Goal: Information Seeking & Learning: Learn about a topic

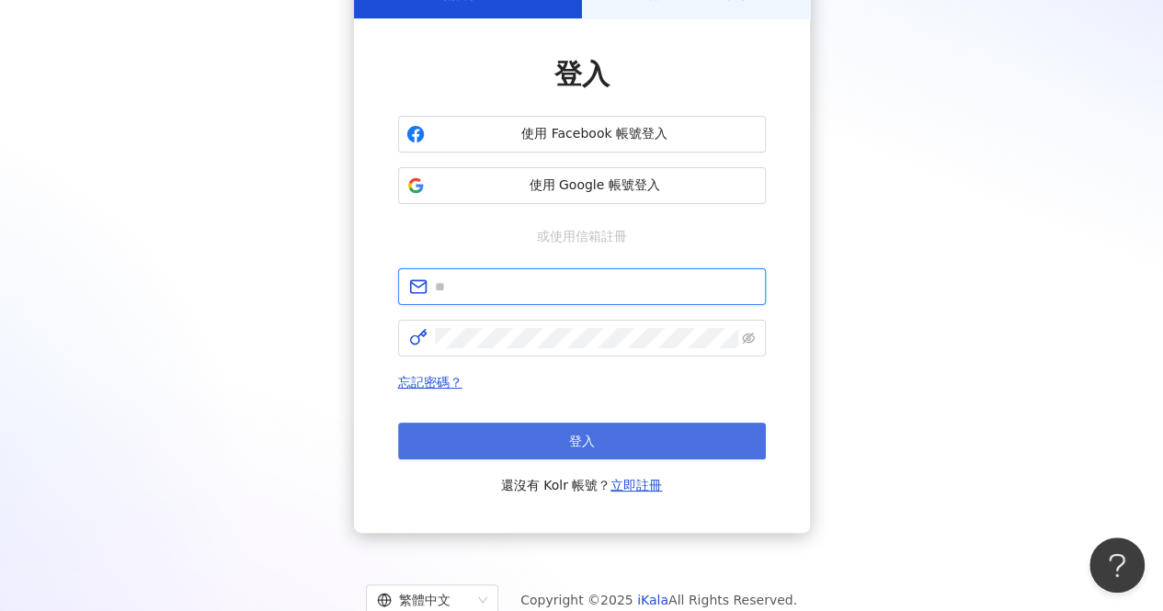
type input "**********"
click at [709, 448] on button "登入" at bounding box center [582, 441] width 368 height 37
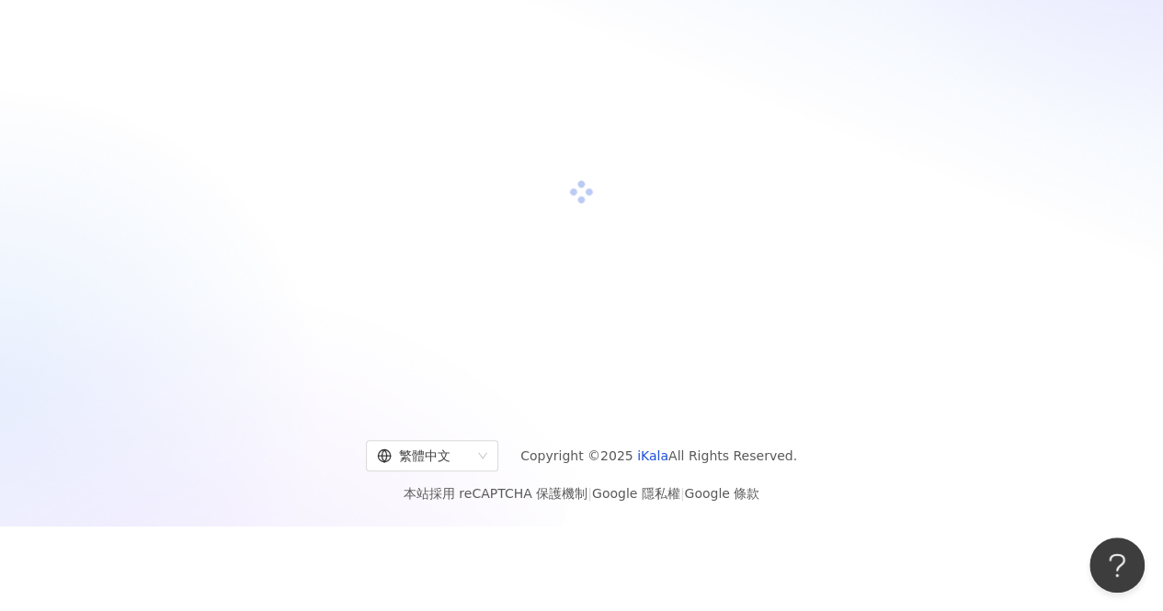
scroll to position [115, 0]
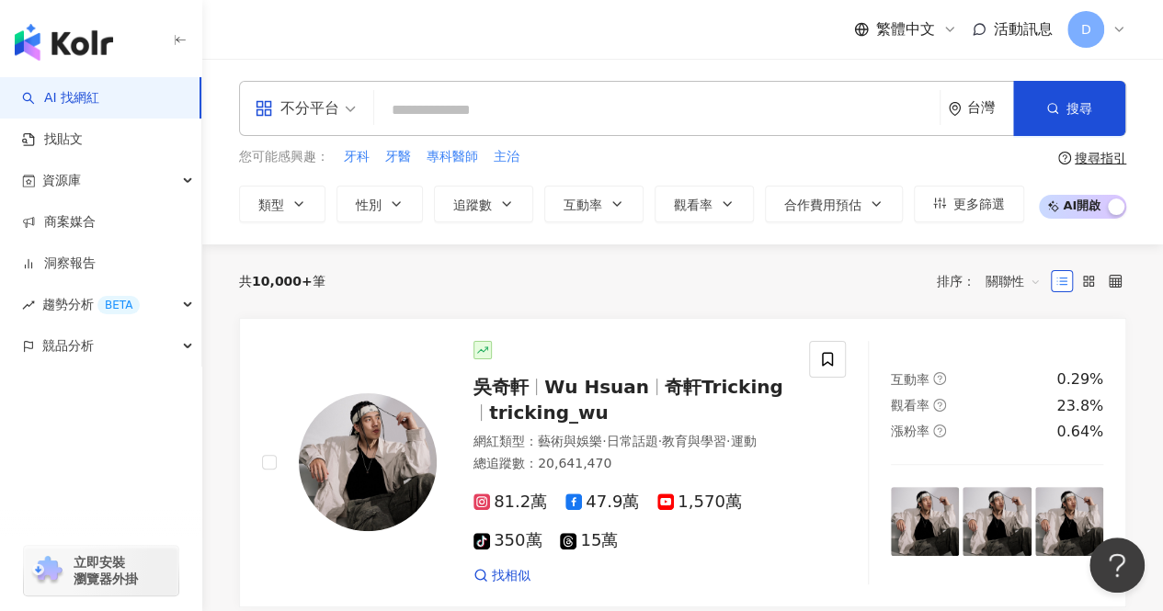
click at [695, 128] on input "search" at bounding box center [656, 110] width 551 height 35
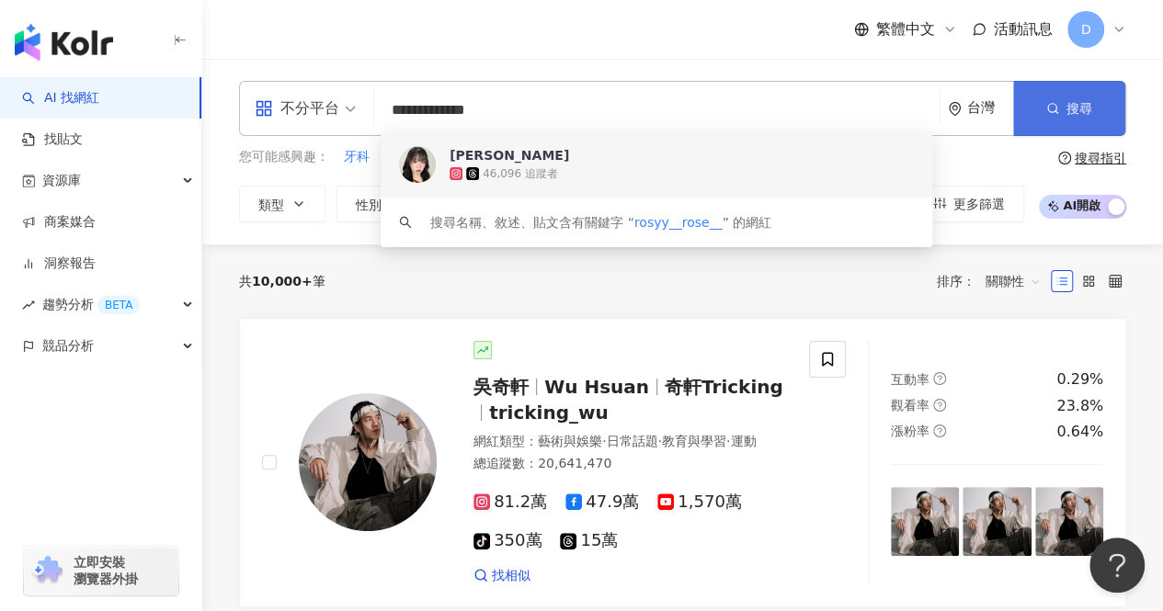
type input "**********"
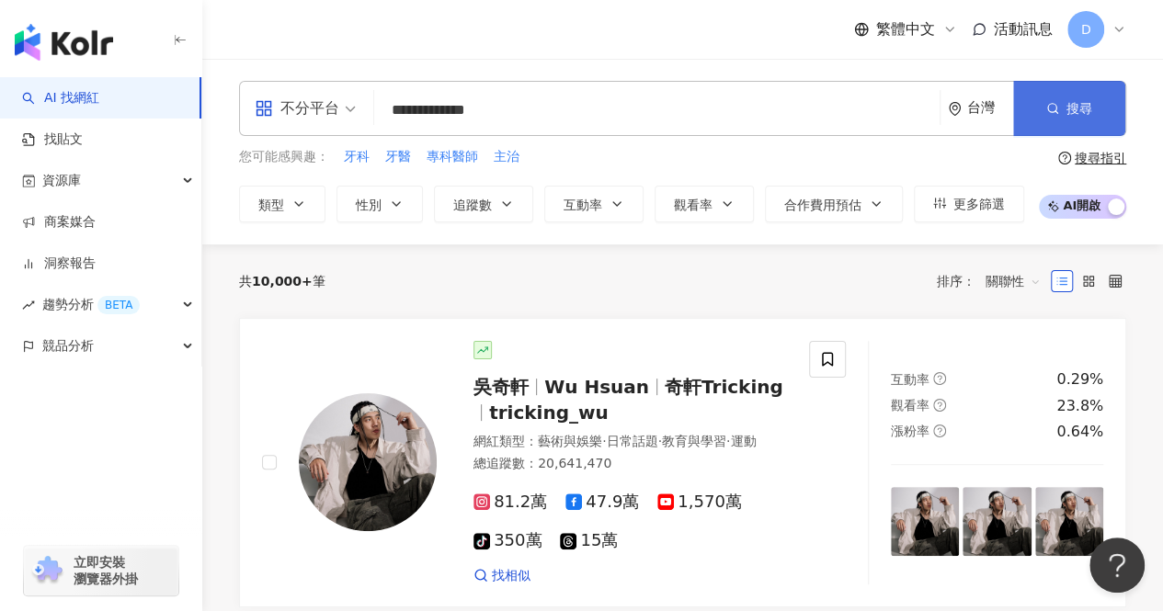
click at [1050, 129] on button "搜尋" at bounding box center [1069, 108] width 112 height 55
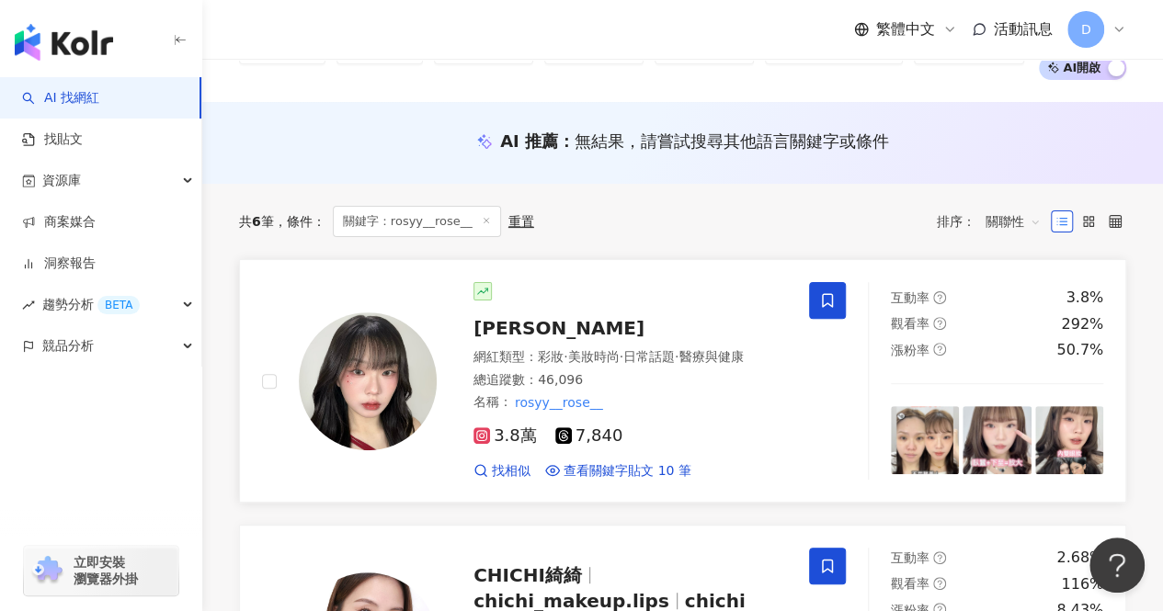
scroll to position [134, 0]
click at [480, 349] on div "網紅類型 ： 彩妝 · 美妝時尚 · 日常話題 · 醫療與健康" at bounding box center [629, 358] width 313 height 18
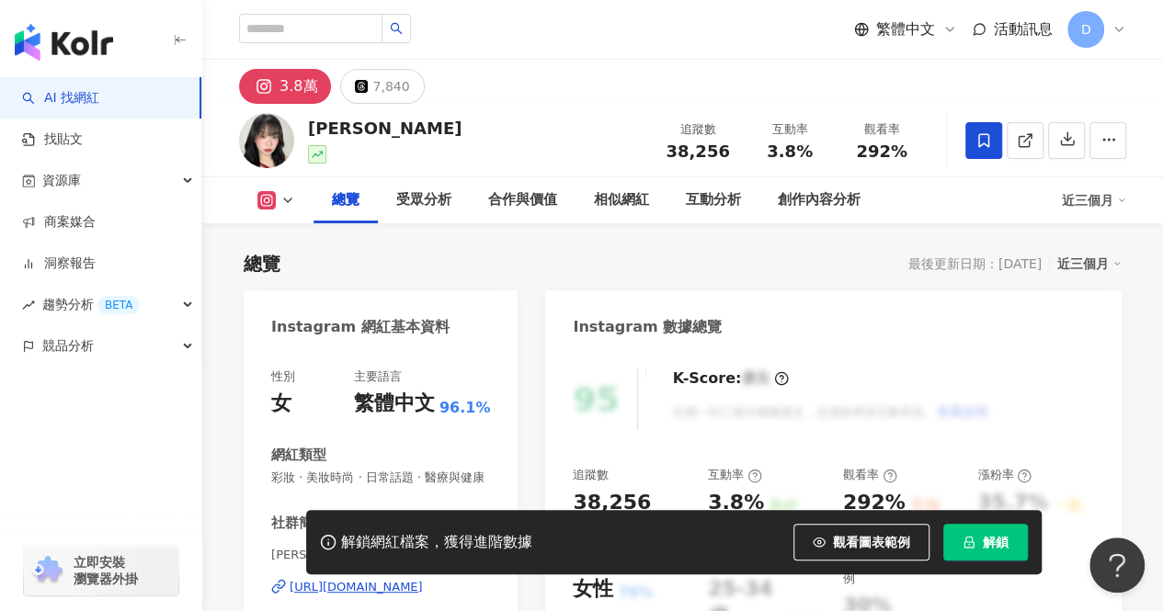
scroll to position [278, 0]
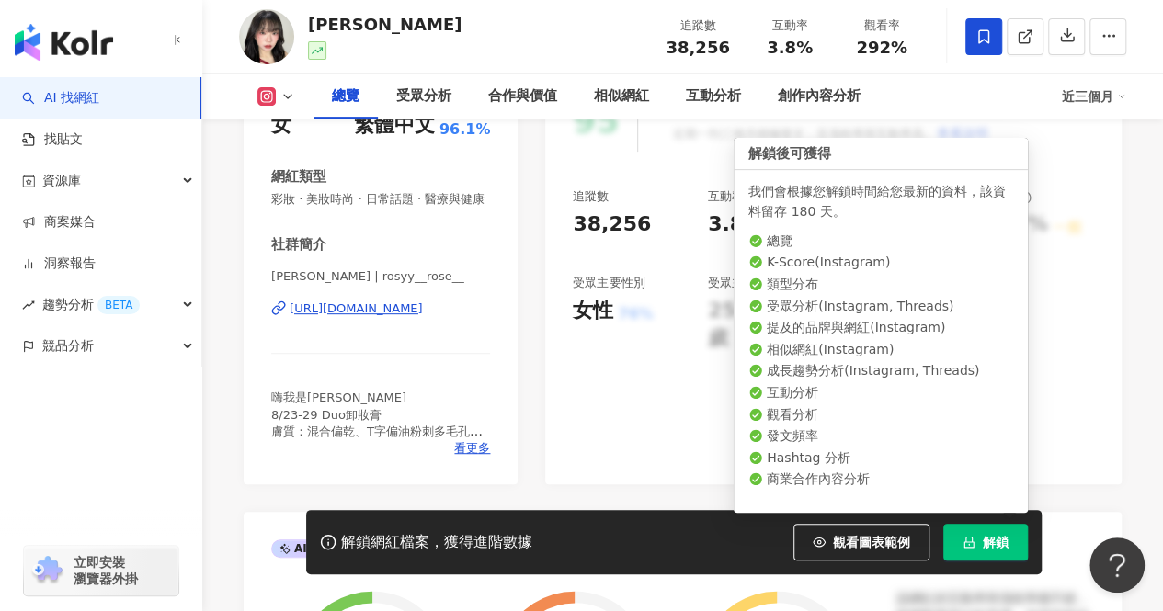
click at [996, 539] on span "解鎖" at bounding box center [995, 542] width 26 height 15
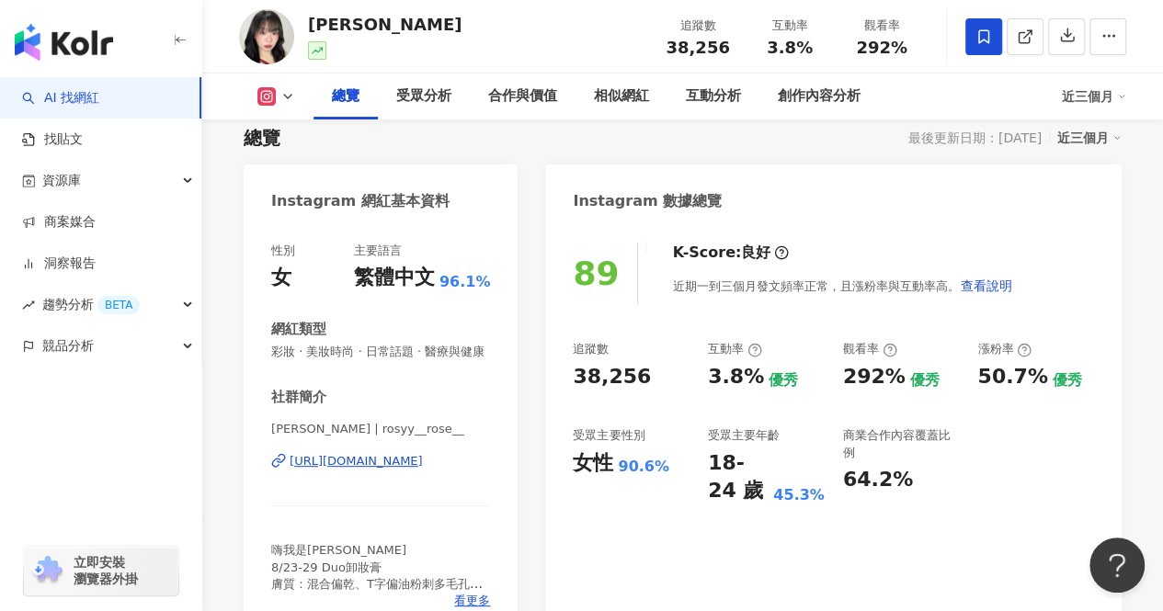
scroll to position [268, 0]
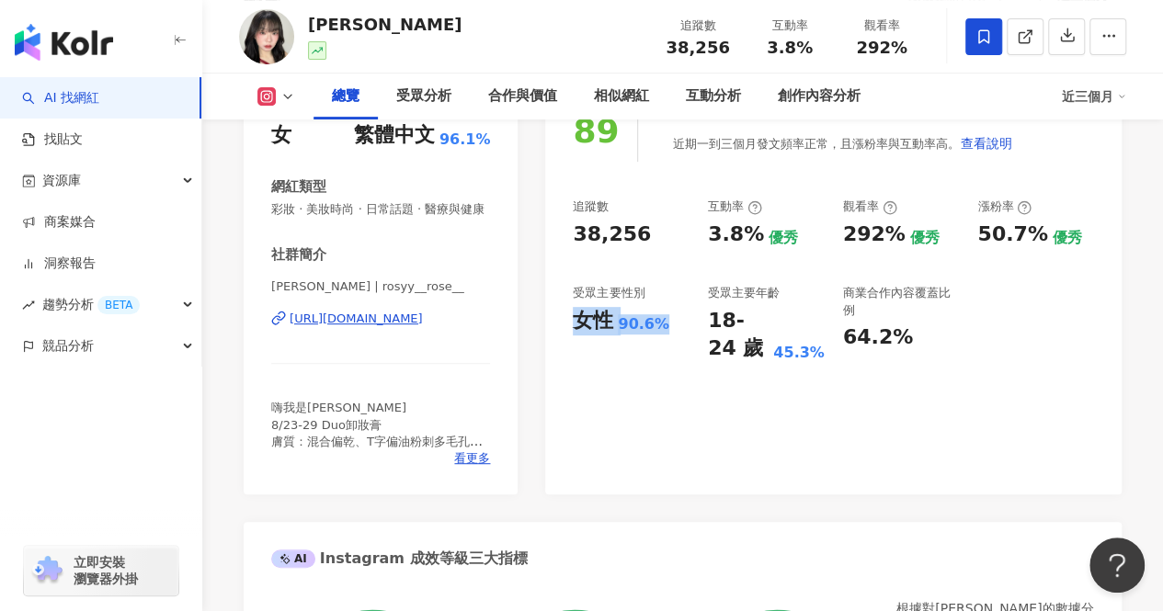
drag, startPoint x: 673, startPoint y: 321, endPoint x: 744, endPoint y: 194, distance: 145.7
click at [571, 317] on div "89 K-Score : 良好 近期一到三個月發文頻率正常，且漲粉率與互動率高。 查看說明 追蹤數 38,256 互動率 3.8% 優秀 觀看率 292% 優…" at bounding box center [833, 288] width 576 height 413
copy div "女性 90.6%"
click at [650, 475] on div "89 K-Score : 良好 近期一到三個月發文頻率正常，且漲粉率與互動率高。 查看說明 追蹤數 38,256 互動率 3.8% 優秀 觀看率 292% 優…" at bounding box center [833, 288] width 576 height 413
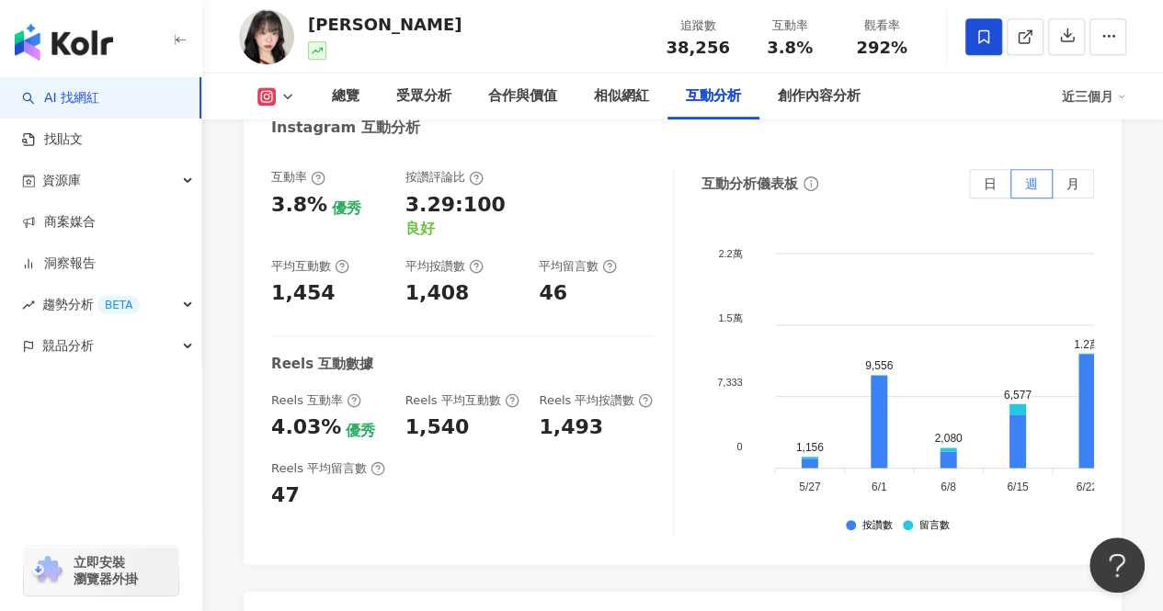
scroll to position [4035, 0]
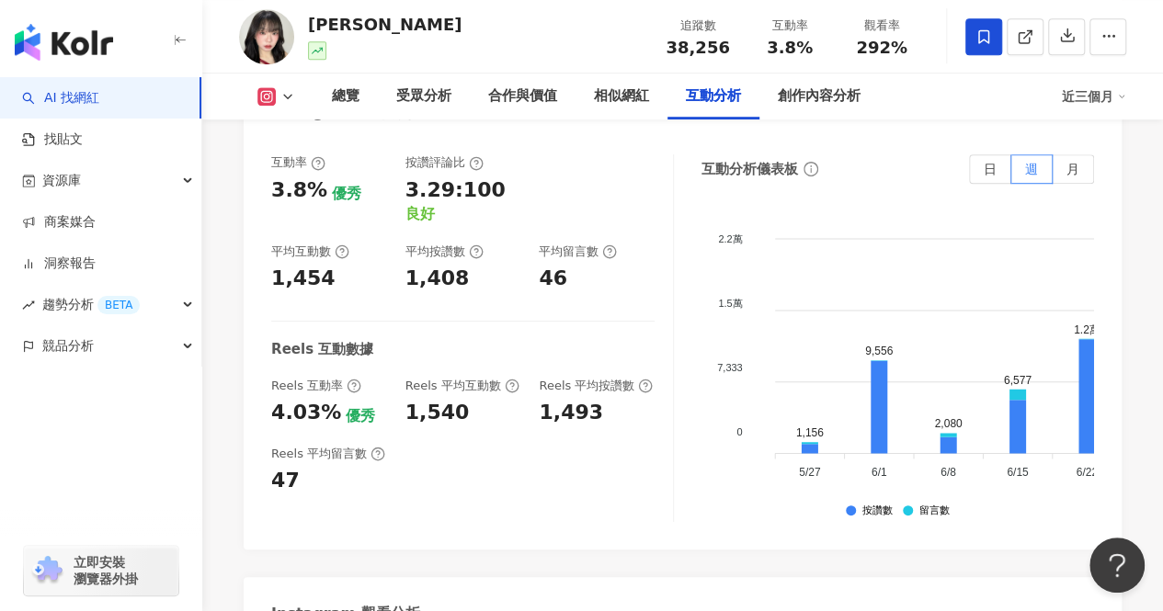
drag, startPoint x: 557, startPoint y: 591, endPoint x: 460, endPoint y: 530, distance: 114.8
drag, startPoint x: 559, startPoint y: 511, endPoint x: 467, endPoint y: 514, distance: 91.9
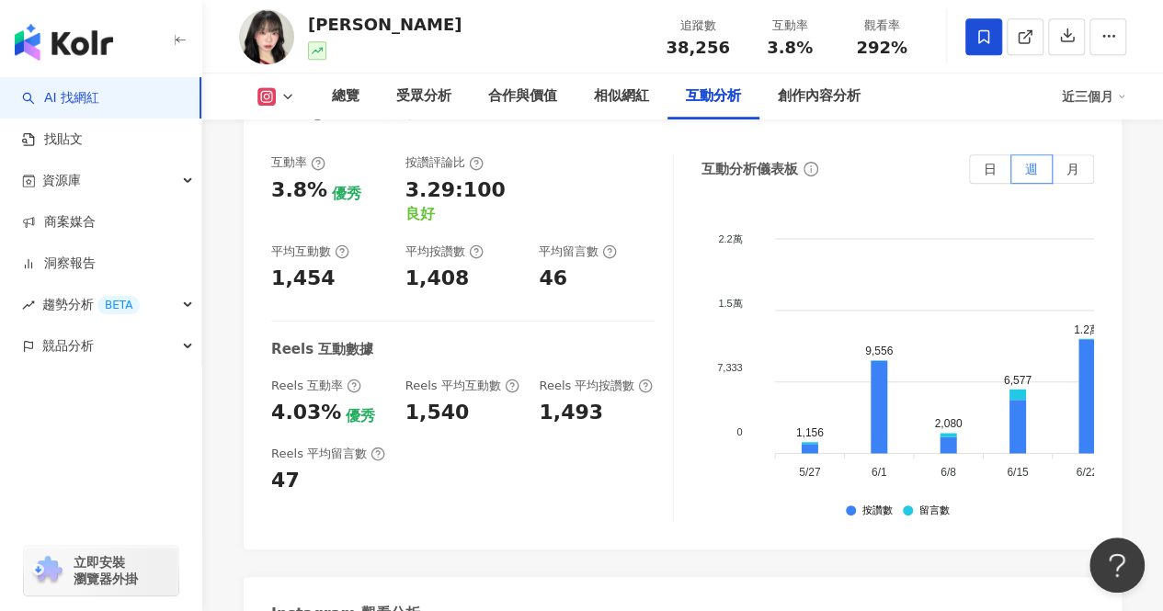
copy div "111,696"
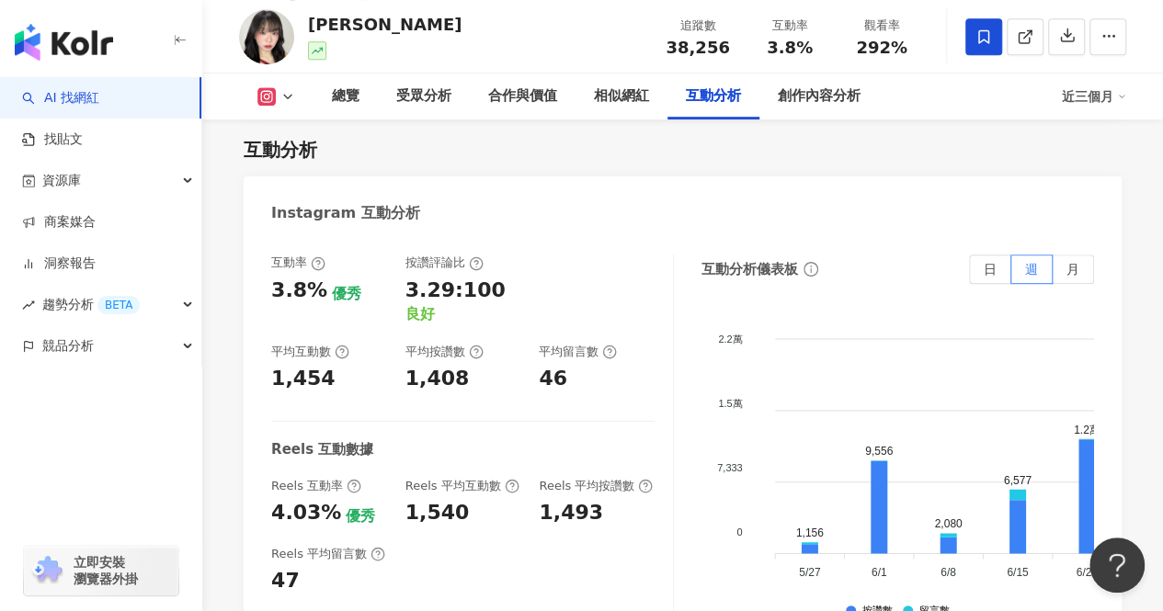
scroll to position [3860, 0]
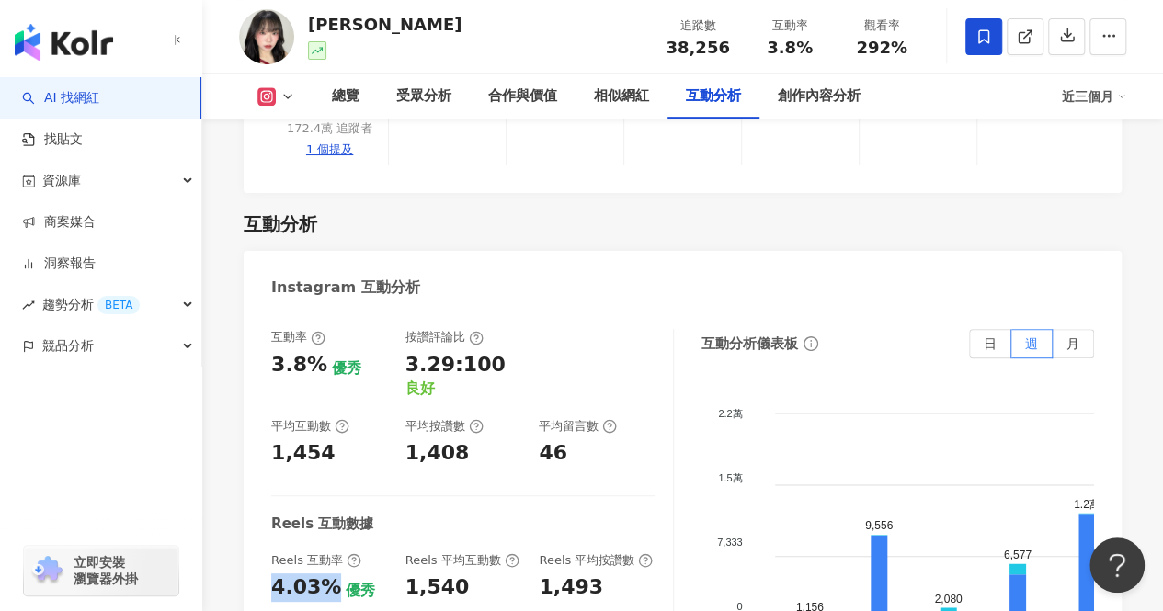
drag, startPoint x: 276, startPoint y: 416, endPoint x: 333, endPoint y: 413, distance: 57.1
click at [333, 573] on div "4.03% 優秀" at bounding box center [329, 587] width 116 height 28
copy div "4.03%"
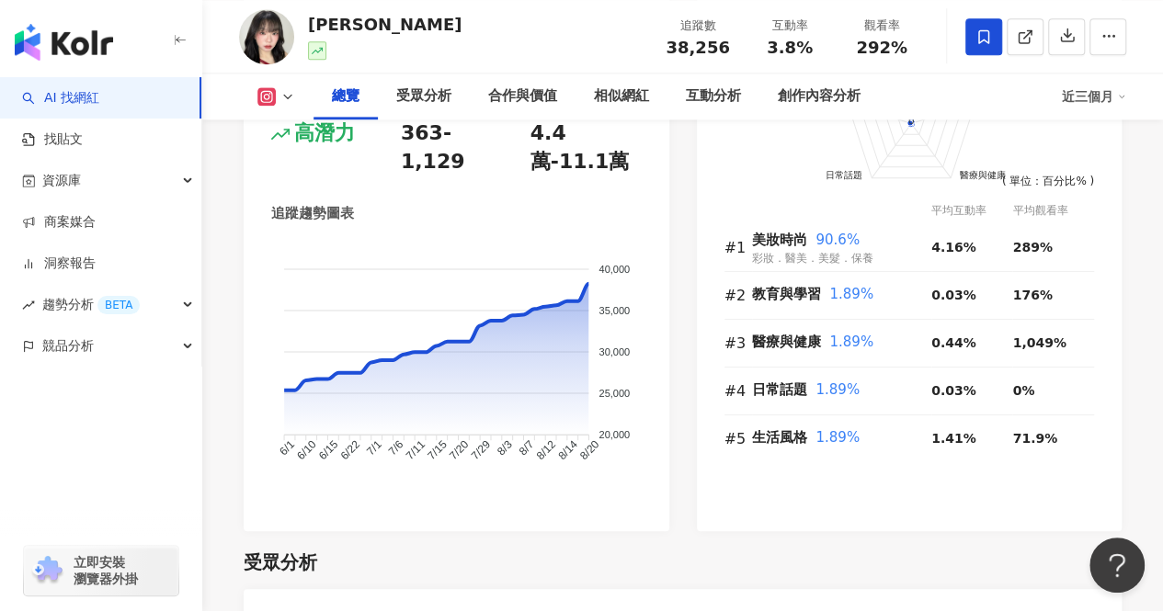
scroll to position [1195, 0]
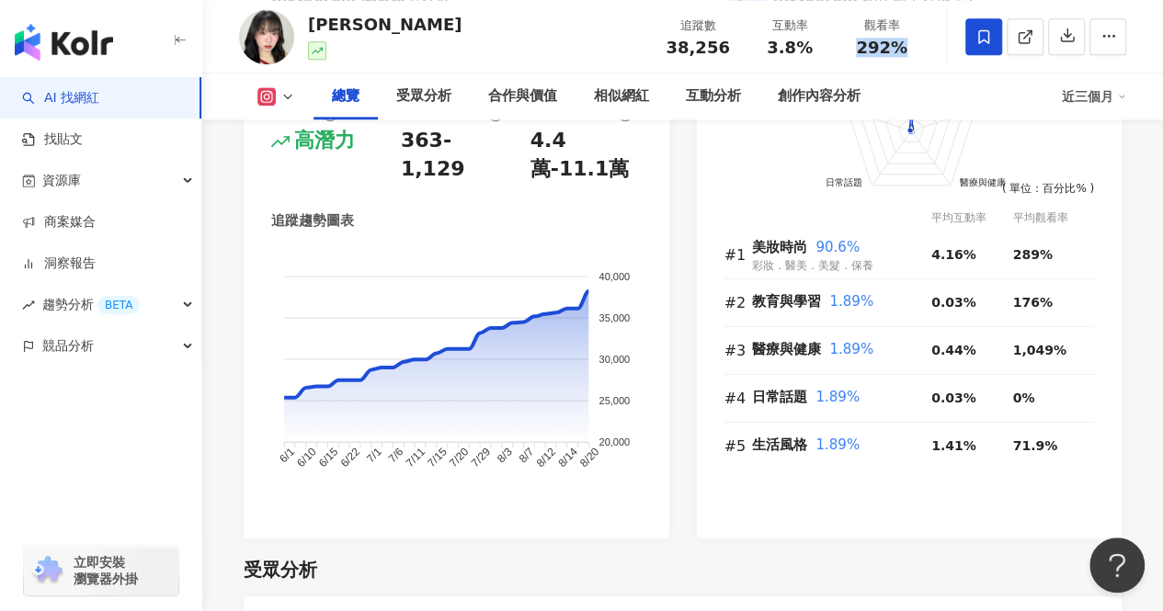
drag, startPoint x: 902, startPoint y: 44, endPoint x: 851, endPoint y: 60, distance: 53.8
click at [851, 60] on div "追蹤數 38,256 互動率 3.8% 觀看率 292%" at bounding box center [790, 36] width 276 height 54
copy span "292%"
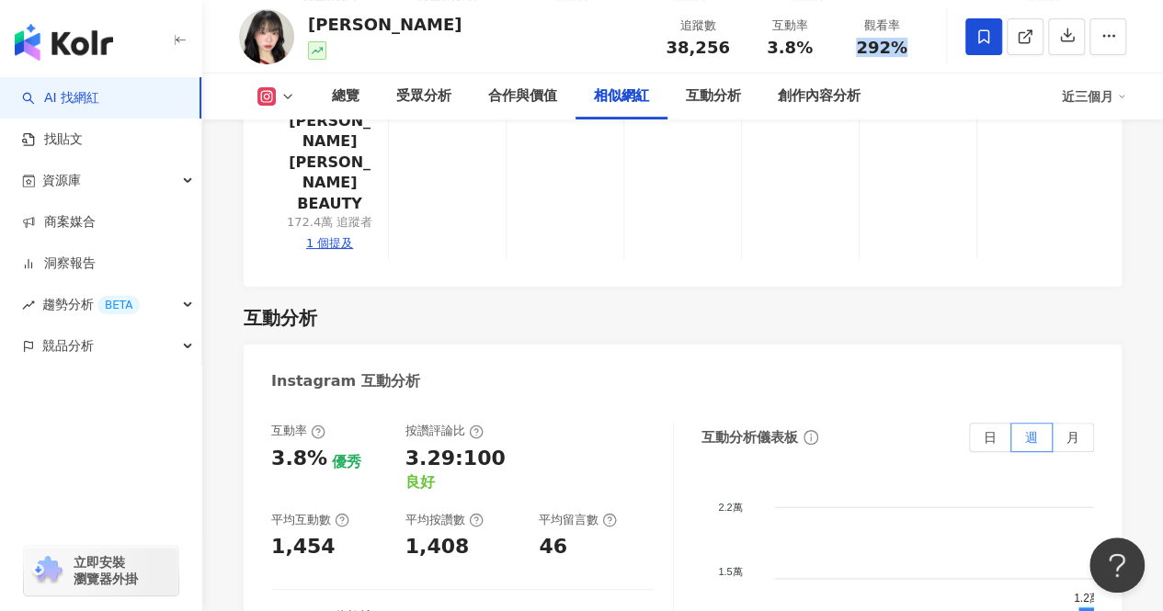
scroll to position [3952, 0]
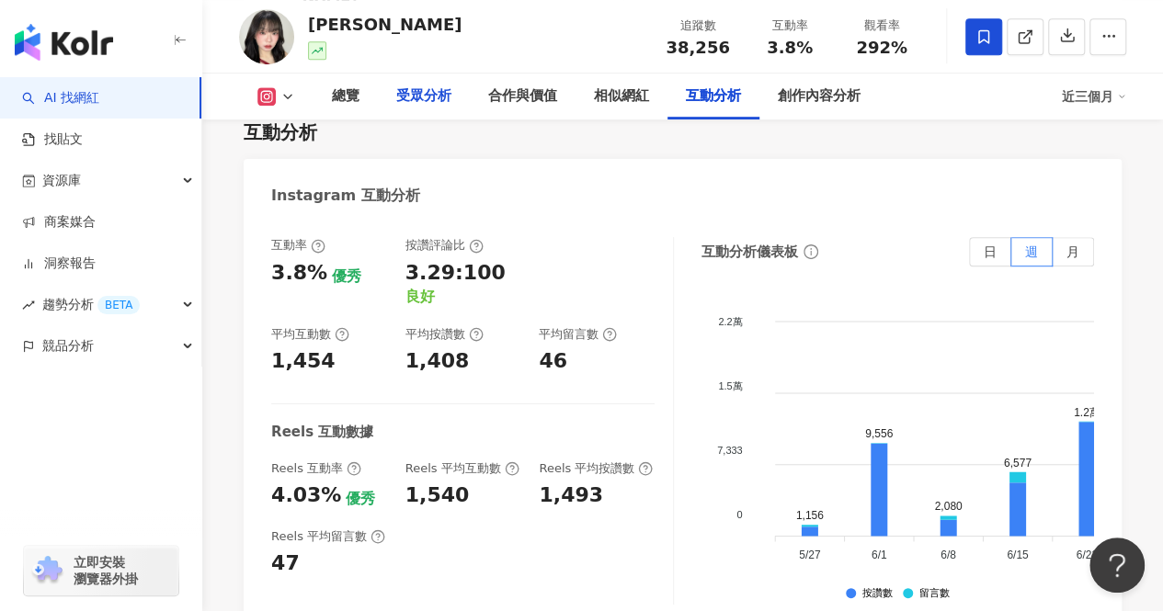
click at [421, 96] on div "受眾分析" at bounding box center [423, 96] width 55 height 22
